Goal: Entertainment & Leisure: Browse casually

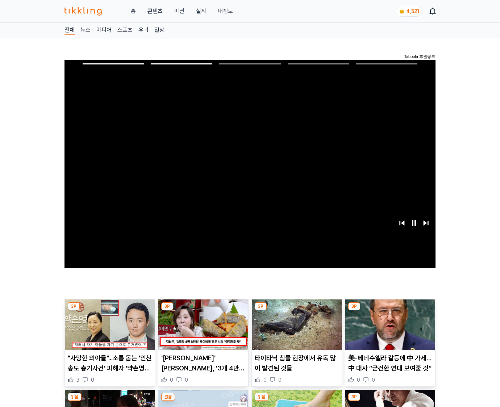
click at [388, 330] on img at bounding box center [390, 324] width 90 height 51
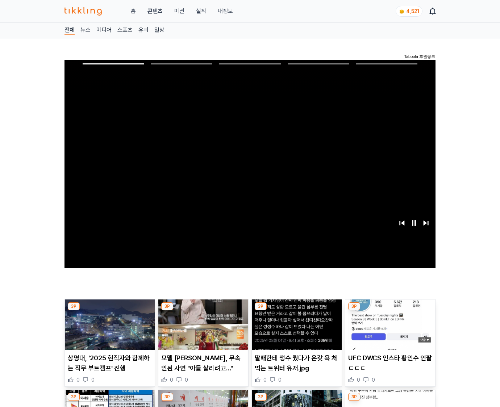
click at [388, 330] on img at bounding box center [390, 324] width 90 height 51
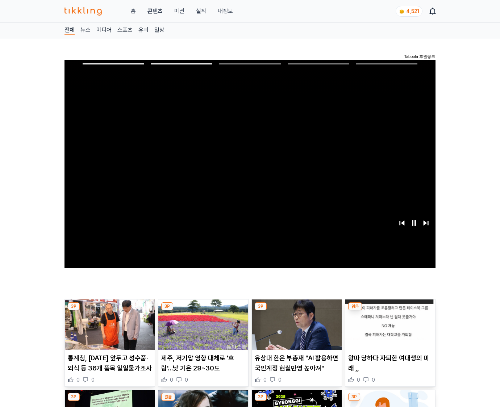
click at [388, 330] on img at bounding box center [390, 324] width 90 height 51
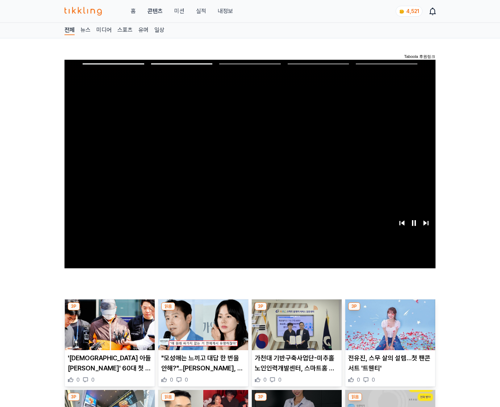
click at [388, 330] on img at bounding box center [390, 324] width 90 height 51
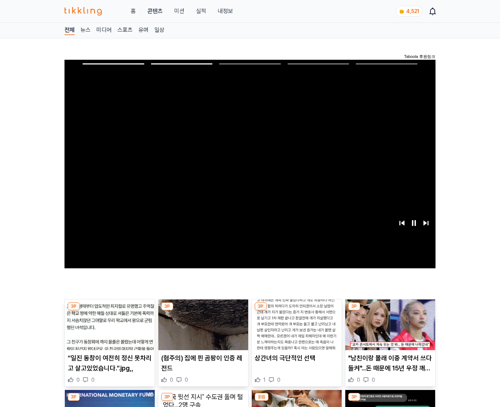
click at [388, 330] on img at bounding box center [390, 324] width 90 height 51
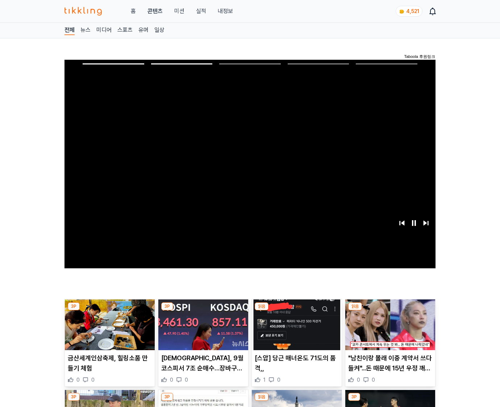
click at [388, 330] on img at bounding box center [390, 324] width 90 height 51
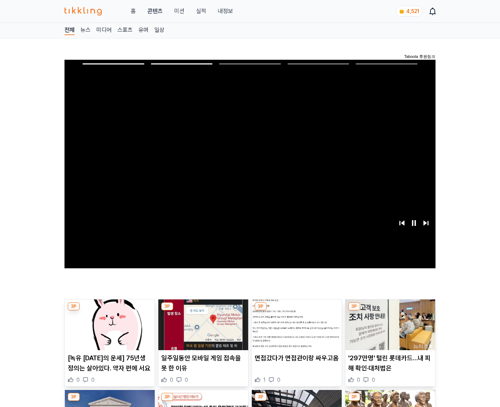
click at [388, 330] on img at bounding box center [390, 324] width 90 height 51
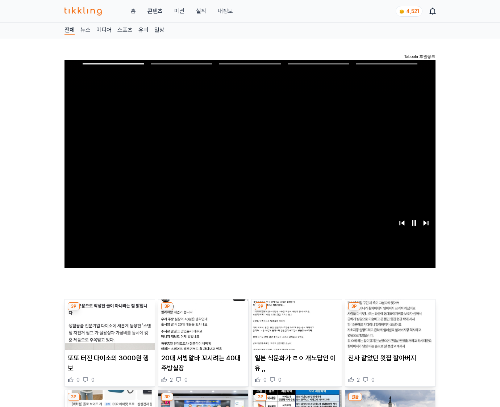
click at [388, 330] on img at bounding box center [390, 324] width 90 height 51
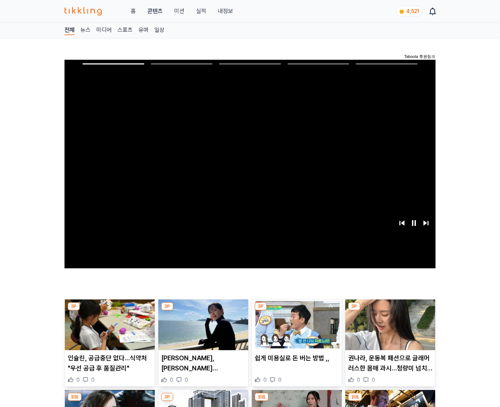
click at [388, 330] on img at bounding box center [390, 324] width 90 height 51
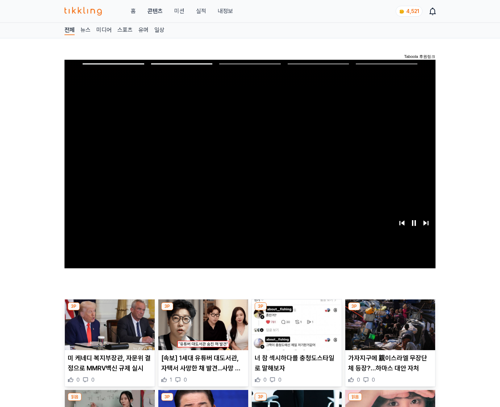
click at [388, 330] on img at bounding box center [390, 324] width 90 height 51
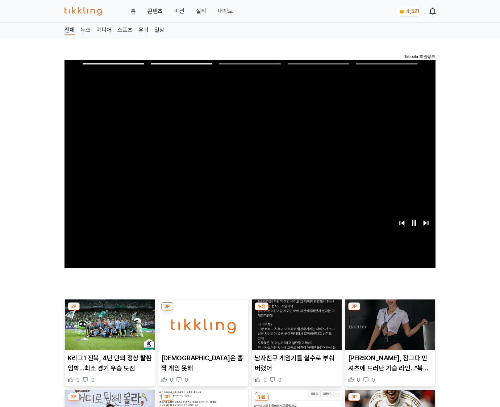
click at [388, 330] on img at bounding box center [390, 324] width 90 height 51
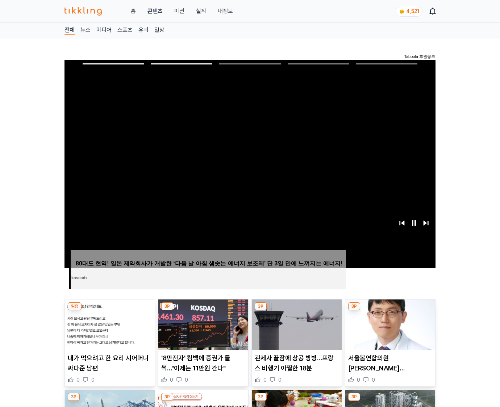
click at [388, 330] on img at bounding box center [390, 324] width 90 height 51
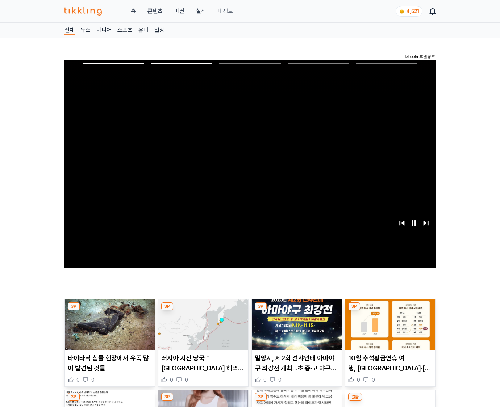
click at [388, 330] on img at bounding box center [390, 324] width 90 height 51
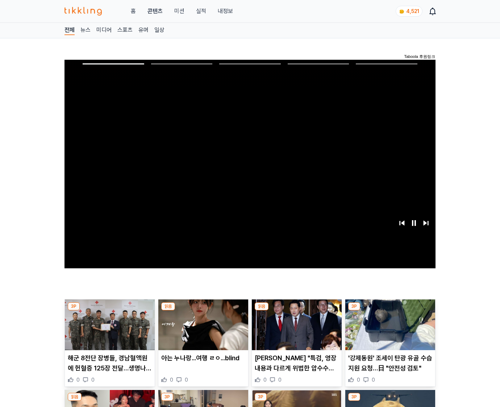
click at [388, 330] on img at bounding box center [390, 324] width 90 height 51
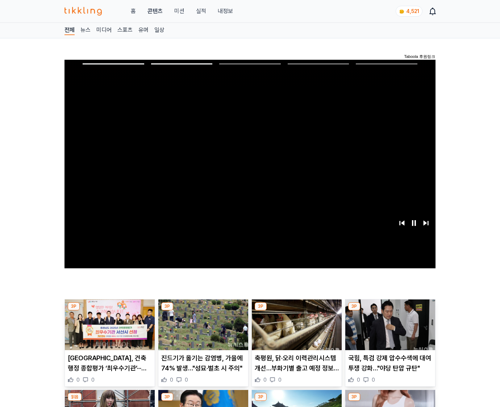
click at [388, 330] on img at bounding box center [390, 324] width 90 height 51
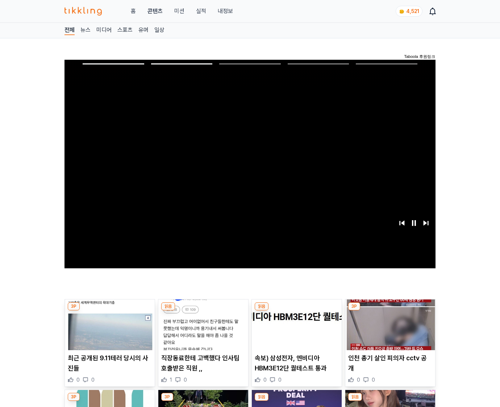
click at [388, 330] on img at bounding box center [390, 324] width 90 height 51
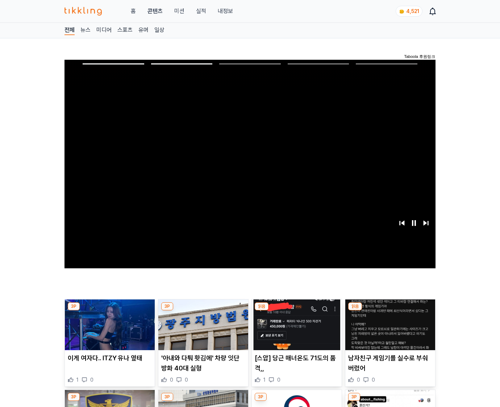
click at [388, 330] on img at bounding box center [390, 324] width 90 height 51
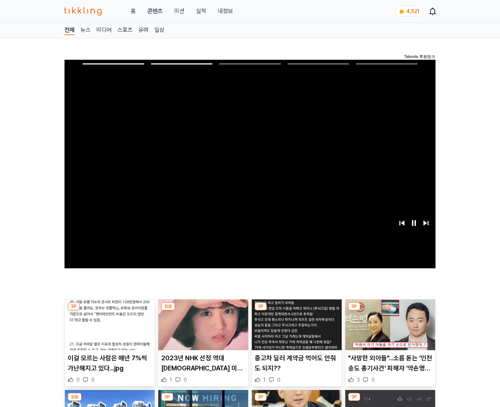
click at [388, 330] on img at bounding box center [390, 324] width 90 height 51
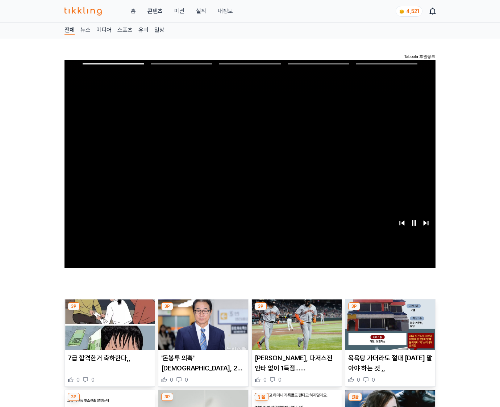
click at [388, 330] on img at bounding box center [390, 324] width 90 height 51
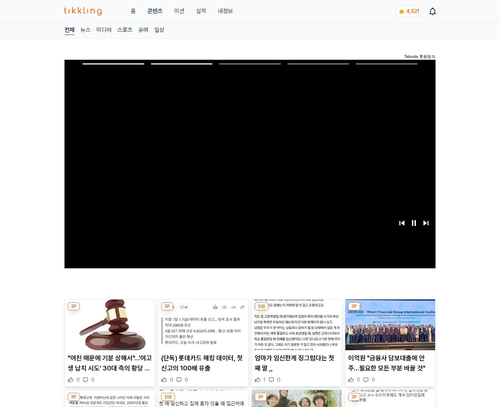
click at [388, 330] on img at bounding box center [390, 324] width 90 height 51
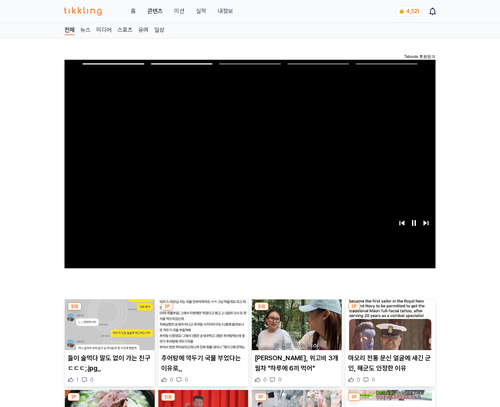
click at [388, 330] on img at bounding box center [390, 324] width 90 height 51
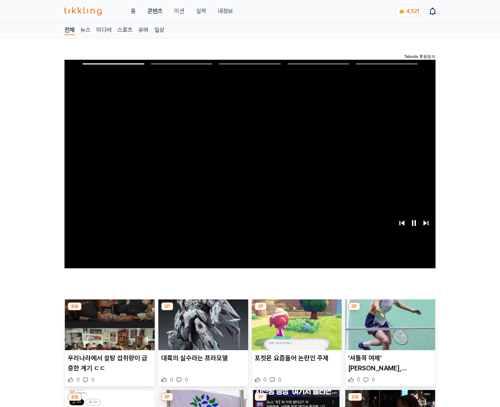
click at [388, 330] on img at bounding box center [390, 324] width 90 height 51
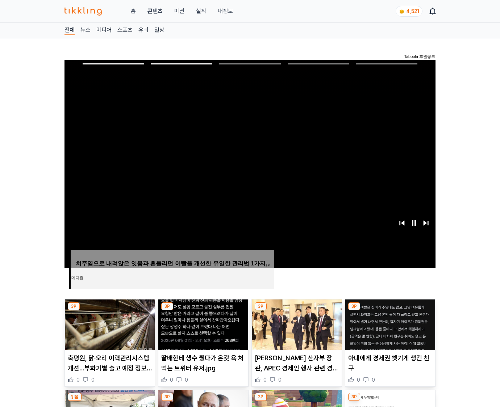
click at [388, 330] on img at bounding box center [390, 324] width 90 height 51
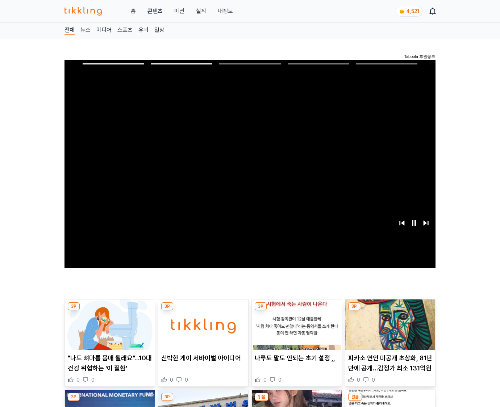
click at [388, 330] on img at bounding box center [390, 324] width 90 height 51
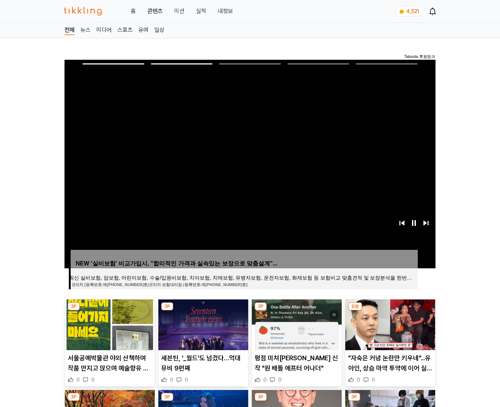
click at [388, 330] on img at bounding box center [390, 324] width 90 height 51
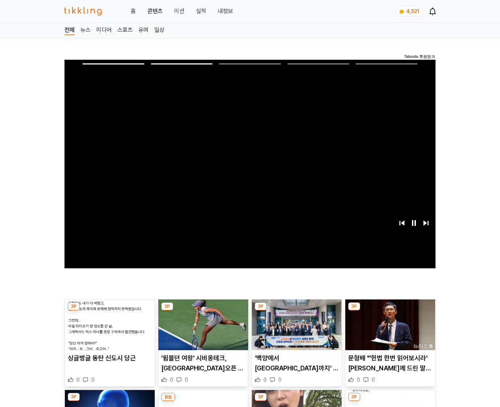
click at [388, 330] on img at bounding box center [390, 324] width 90 height 51
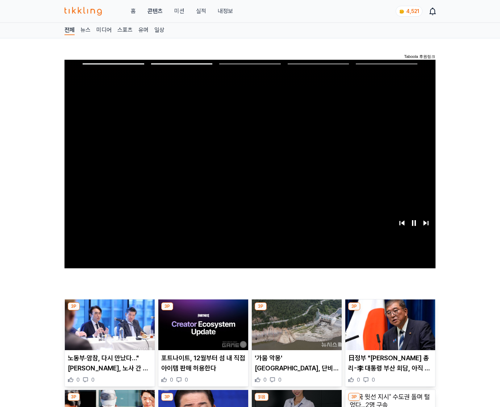
click at [388, 330] on img at bounding box center [390, 324] width 90 height 51
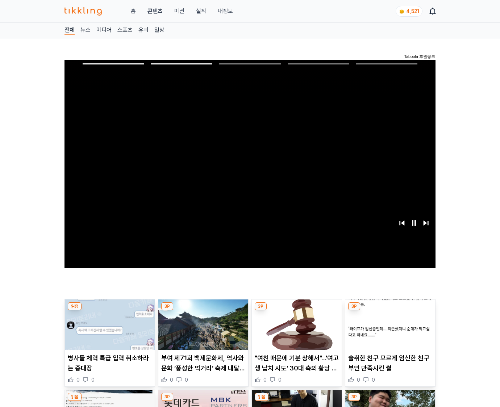
click at [388, 330] on img at bounding box center [390, 324] width 90 height 51
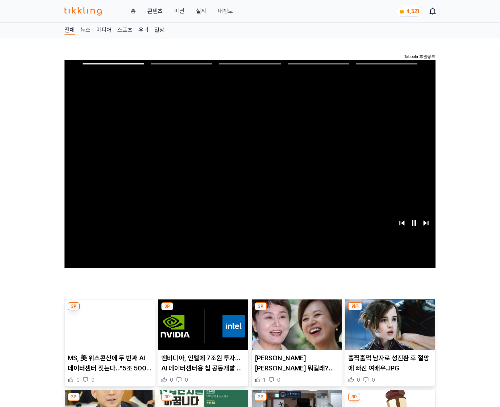
click at [388, 330] on img at bounding box center [390, 324] width 90 height 51
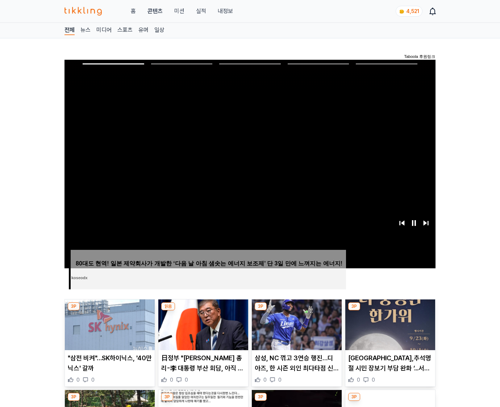
click at [388, 330] on img at bounding box center [390, 324] width 90 height 51
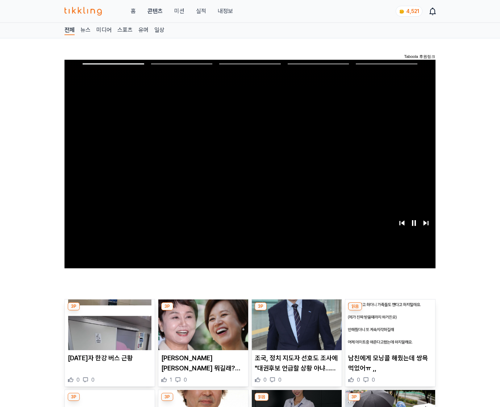
click at [388, 330] on img at bounding box center [390, 324] width 90 height 51
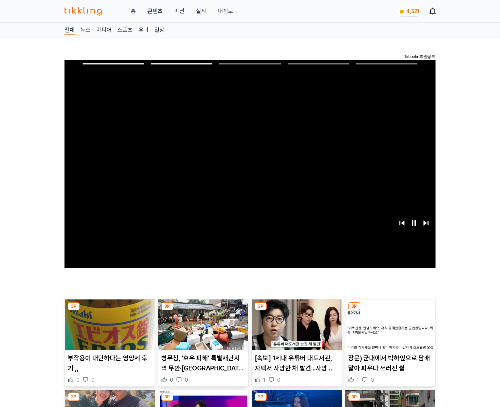
click at [388, 330] on img at bounding box center [390, 324] width 90 height 51
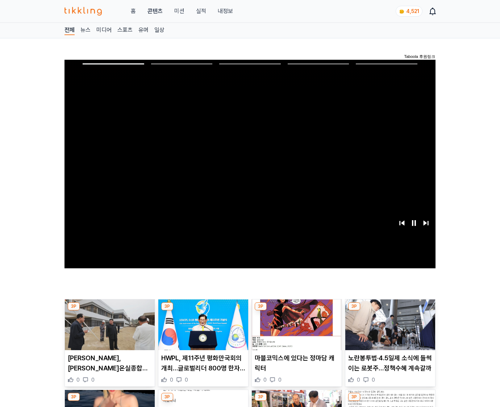
click at [388, 330] on img at bounding box center [390, 324] width 90 height 51
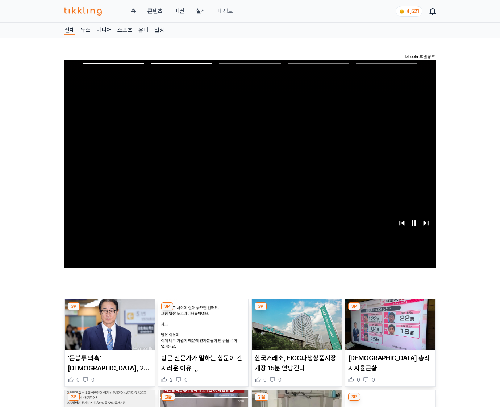
click at [388, 330] on img at bounding box center [390, 324] width 90 height 51
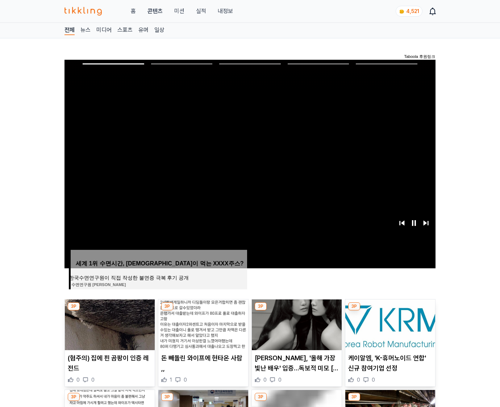
click at [388, 330] on img at bounding box center [390, 324] width 90 height 51
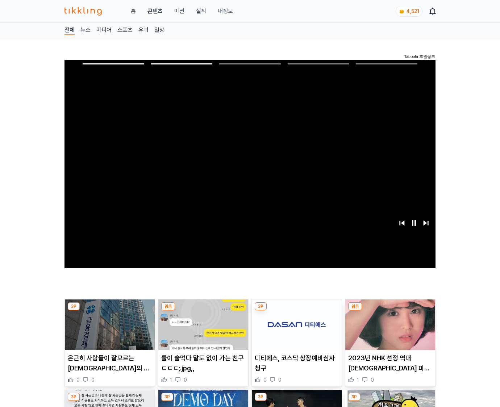
click at [388, 330] on img at bounding box center [390, 324] width 90 height 51
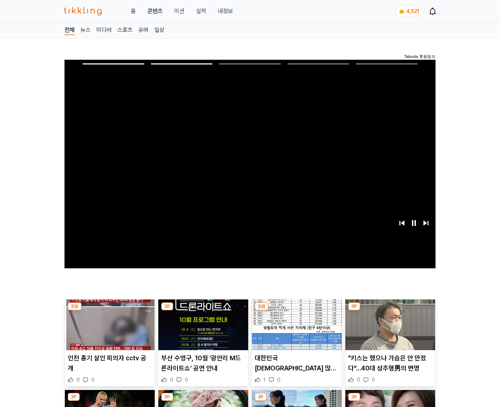
click at [388, 330] on img at bounding box center [390, 324] width 90 height 51
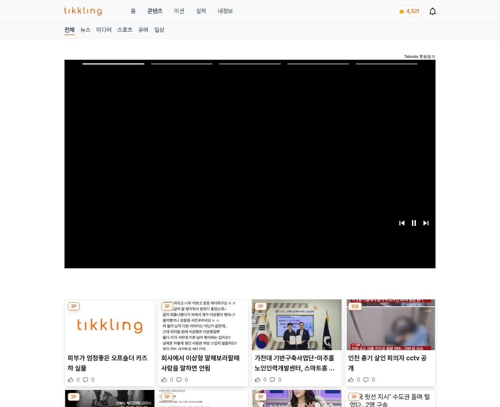
click at [388, 330] on img at bounding box center [390, 324] width 90 height 51
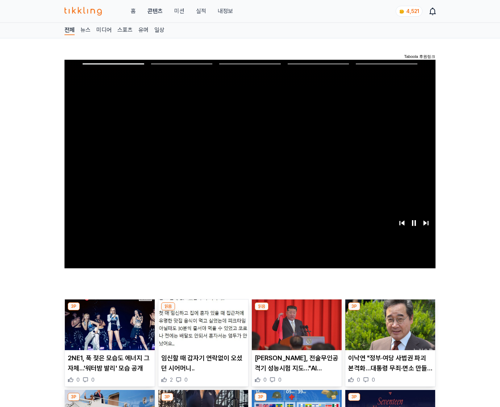
click at [388, 330] on img at bounding box center [390, 324] width 90 height 51
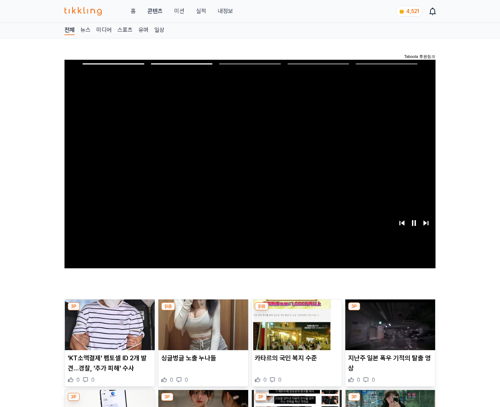
click at [388, 330] on img at bounding box center [390, 324] width 90 height 51
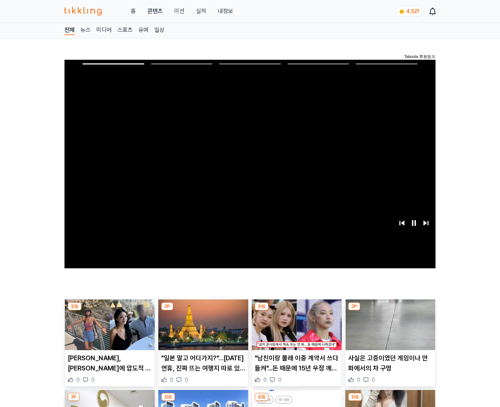
click at [388, 330] on img at bounding box center [390, 324] width 90 height 51
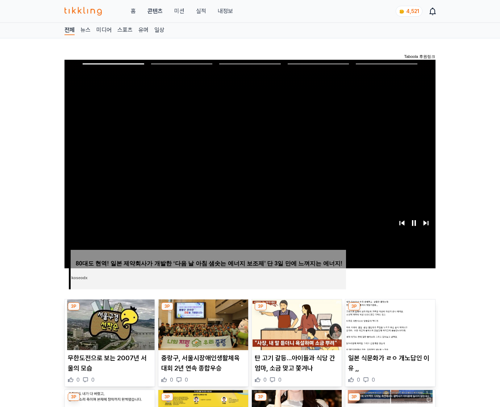
click at [388, 330] on img at bounding box center [390, 324] width 90 height 51
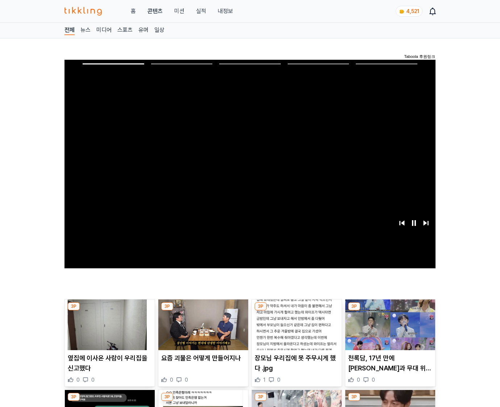
click at [388, 330] on img at bounding box center [390, 324] width 90 height 51
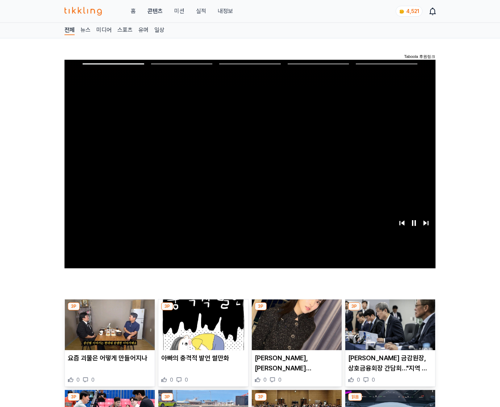
click at [388, 330] on img at bounding box center [390, 324] width 90 height 51
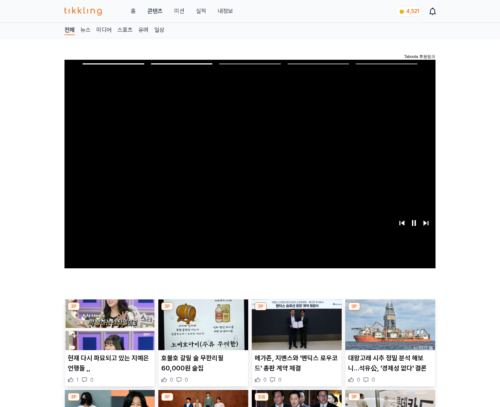
click at [388, 330] on img at bounding box center [390, 324] width 90 height 51
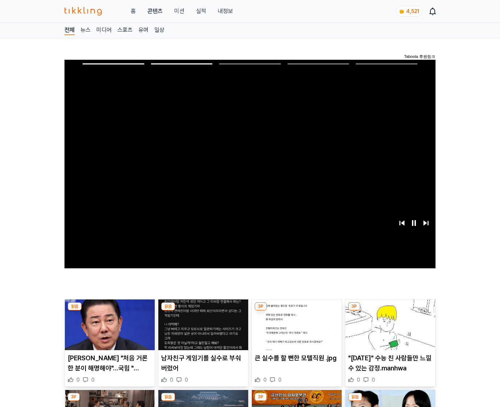
click at [388, 330] on img at bounding box center [390, 324] width 90 height 51
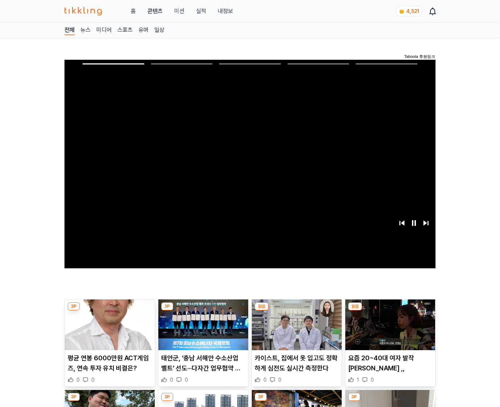
click at [388, 330] on img at bounding box center [390, 324] width 90 height 51
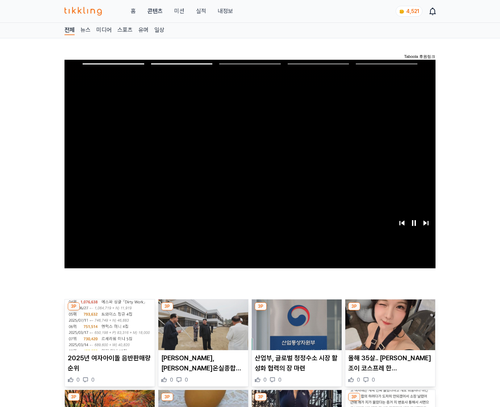
click at [388, 330] on img at bounding box center [390, 324] width 90 height 51
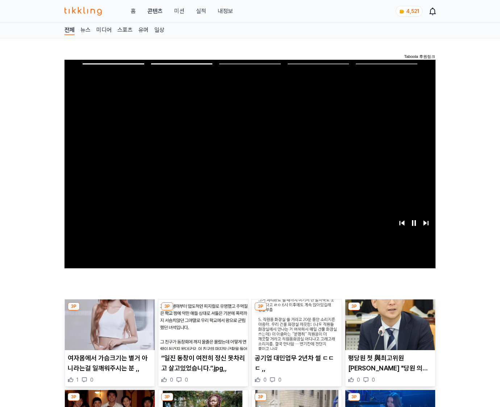
click at [388, 330] on img at bounding box center [390, 324] width 90 height 51
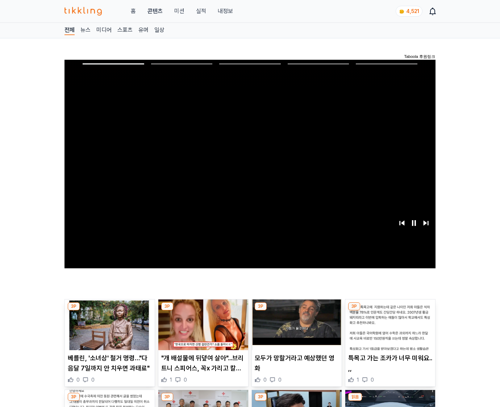
click at [388, 330] on img at bounding box center [390, 324] width 90 height 51
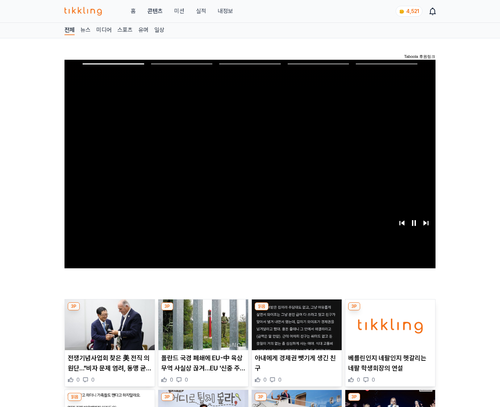
click at [388, 330] on img at bounding box center [390, 324] width 90 height 51
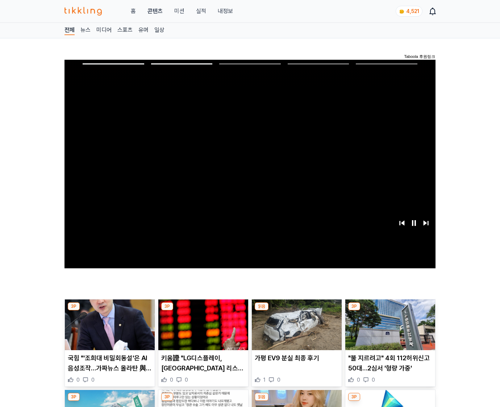
click at [388, 330] on img at bounding box center [390, 324] width 90 height 51
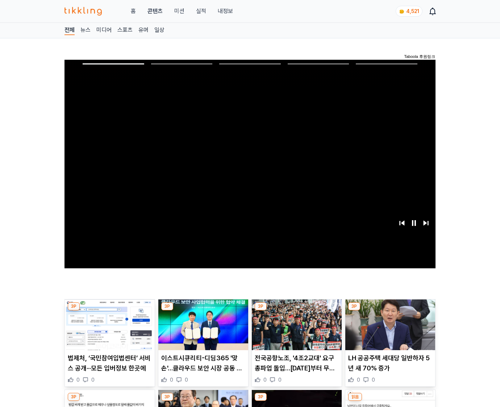
click at [388, 330] on img at bounding box center [390, 324] width 90 height 51
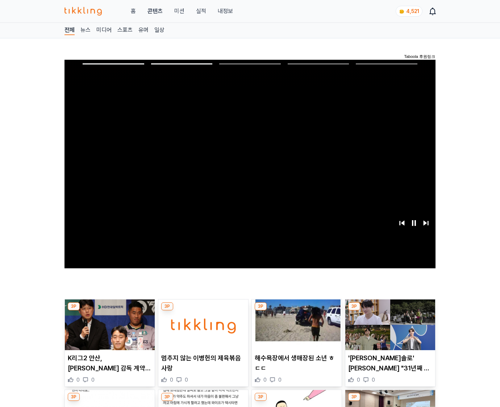
click at [388, 330] on img at bounding box center [390, 324] width 90 height 51
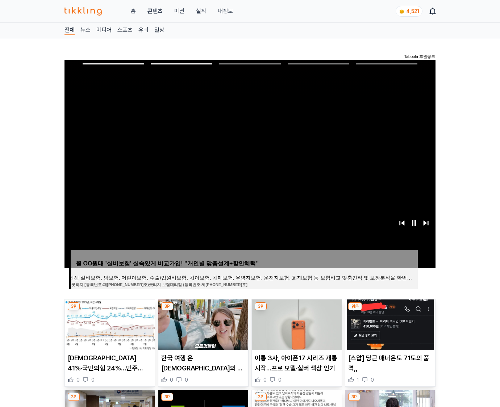
click at [388, 330] on img at bounding box center [390, 324] width 90 height 51
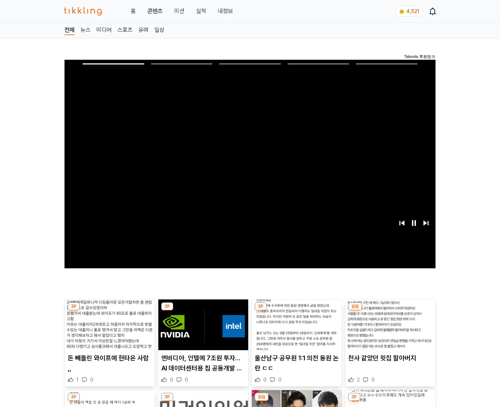
click at [388, 330] on img at bounding box center [390, 324] width 90 height 51
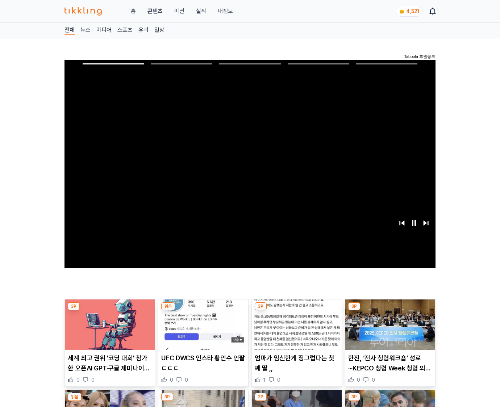
click at [388, 330] on img at bounding box center [390, 324] width 90 height 51
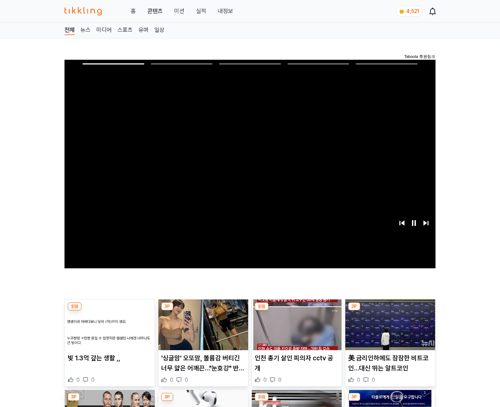
click at [388, 330] on img at bounding box center [390, 324] width 90 height 51
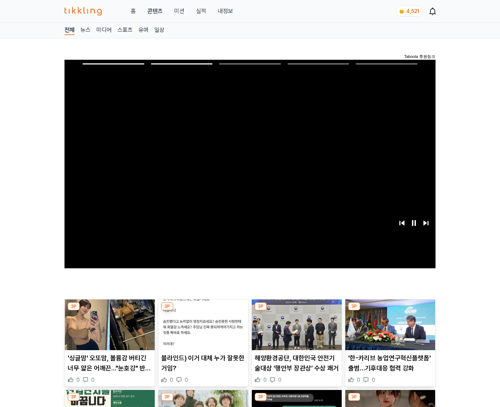
click at [388, 330] on img at bounding box center [390, 324] width 90 height 51
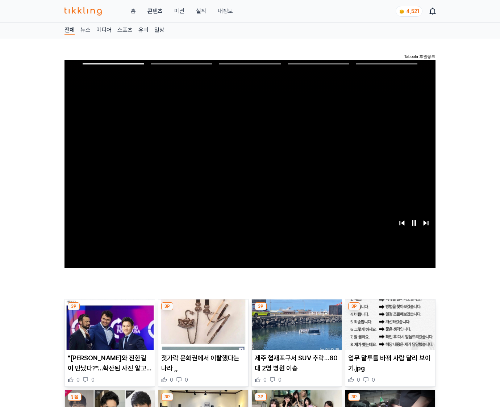
click at [388, 330] on img at bounding box center [390, 324] width 90 height 51
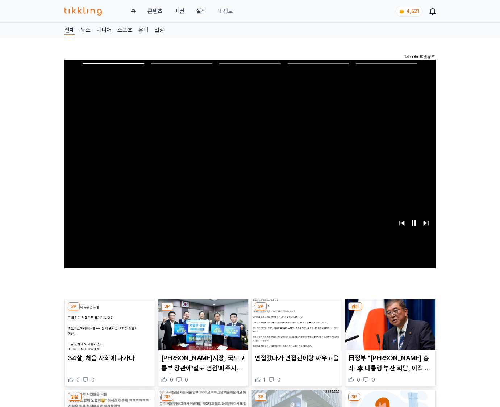
click at [388, 330] on img at bounding box center [390, 324] width 90 height 51
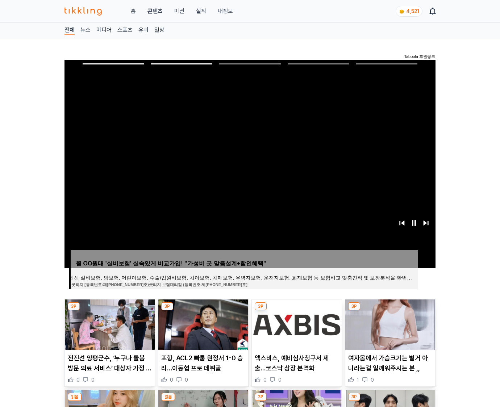
click at [388, 330] on img at bounding box center [390, 324] width 90 height 51
